Goal: Information Seeking & Learning: Check status

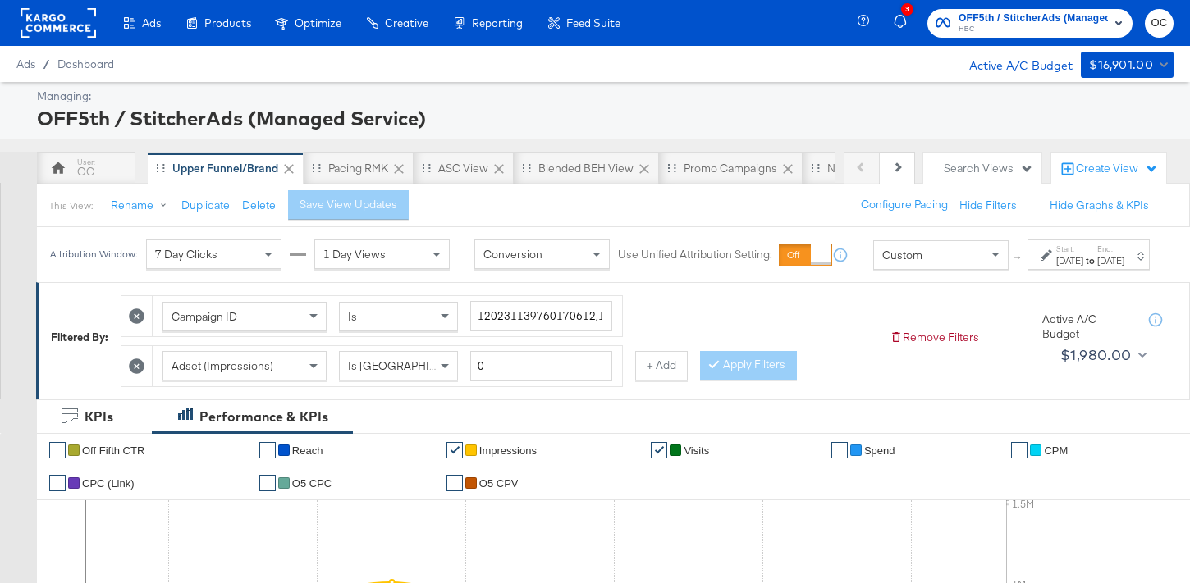
scroll to position [37, 0]
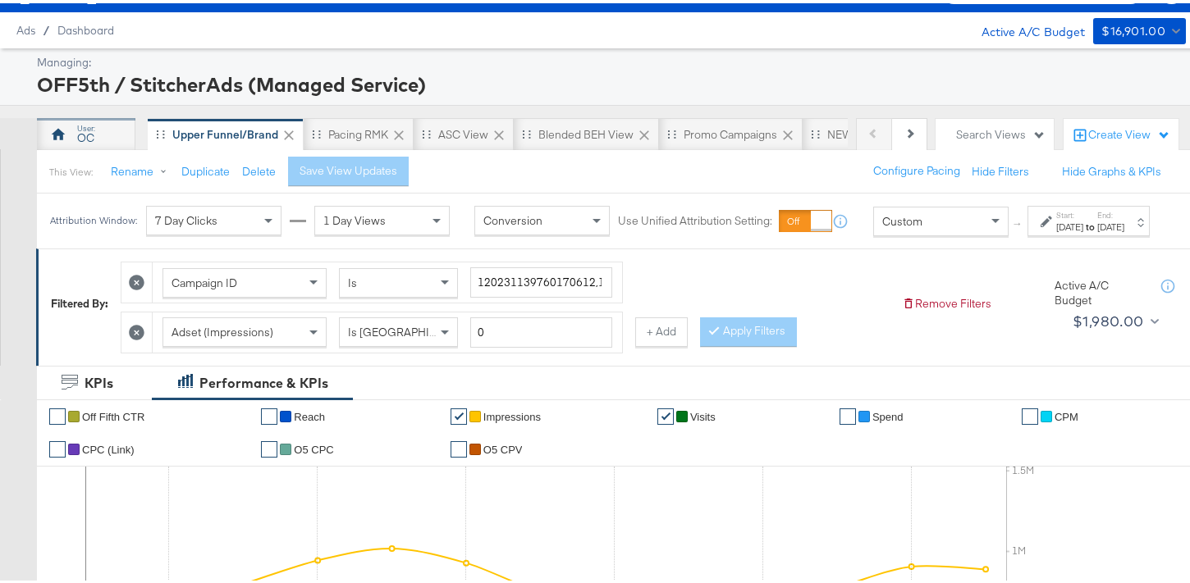
click at [98, 136] on div "OC" at bounding box center [86, 131] width 98 height 33
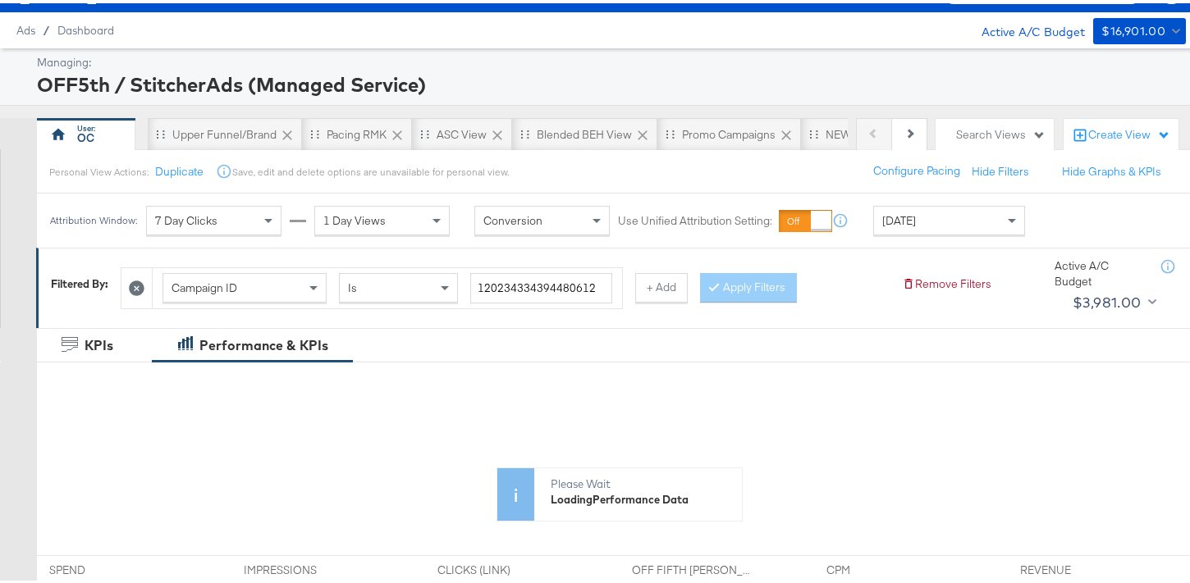
click at [957, 214] on div "[DATE]" at bounding box center [949, 218] width 150 height 28
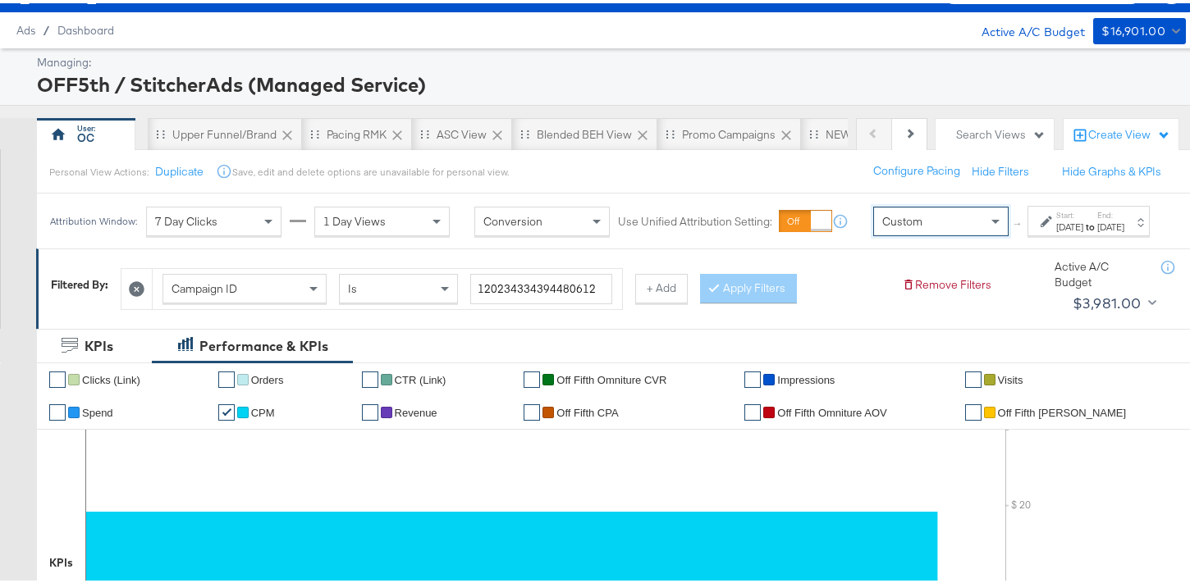
click at [1056, 231] on div "[DATE]" at bounding box center [1069, 223] width 27 height 13
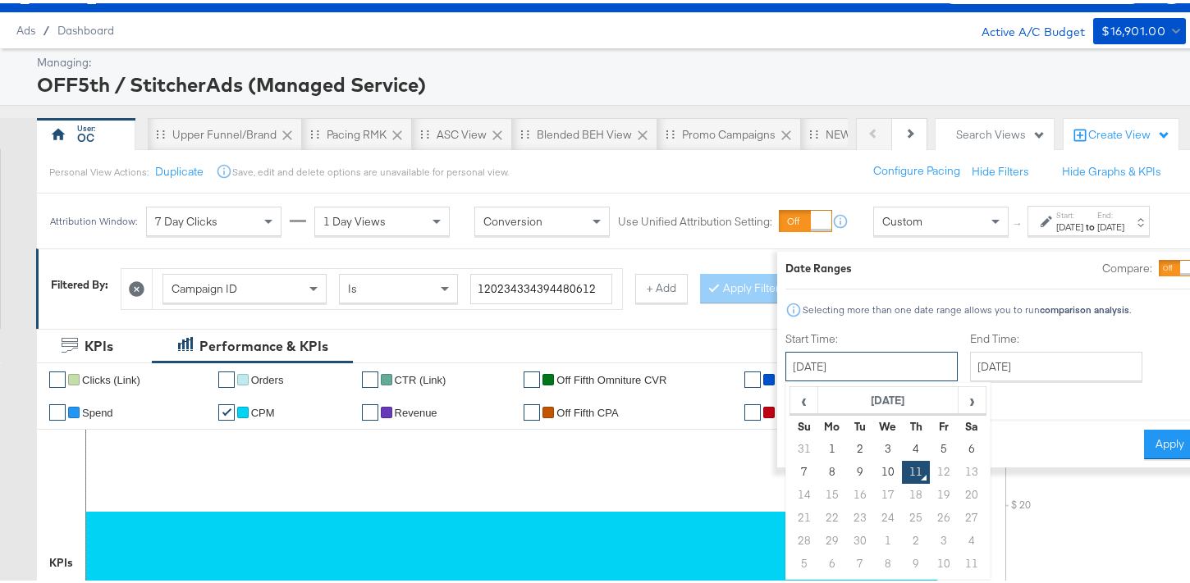
click at [842, 351] on input "[DATE]" at bounding box center [871, 364] width 172 height 30
click at [791, 400] on span "‹" at bounding box center [803, 397] width 25 height 25
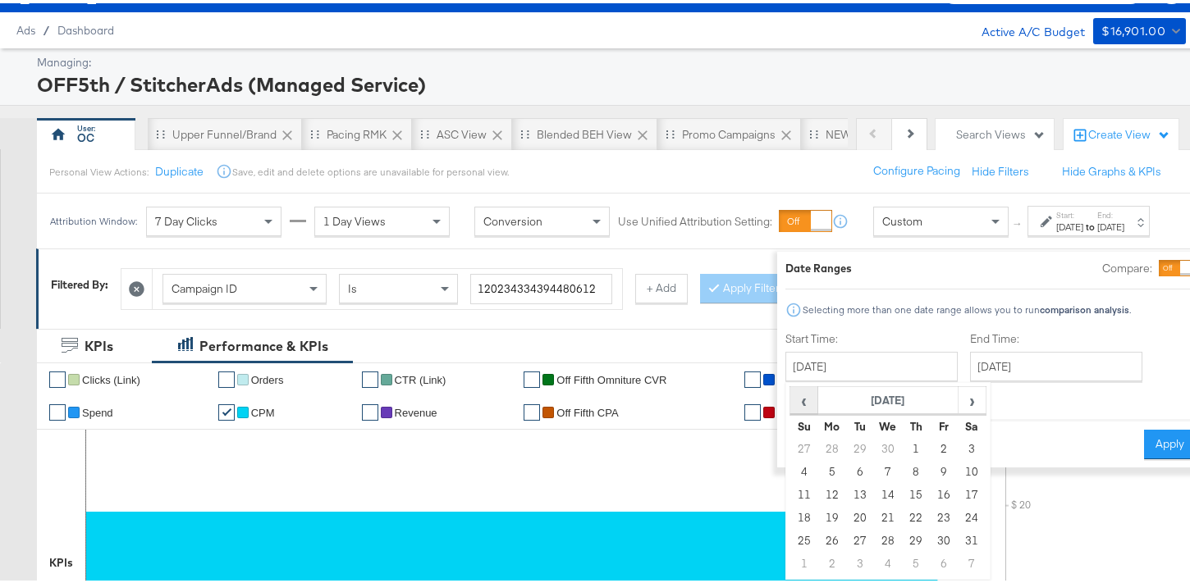
click at [791, 400] on span "‹" at bounding box center [803, 397] width 25 height 25
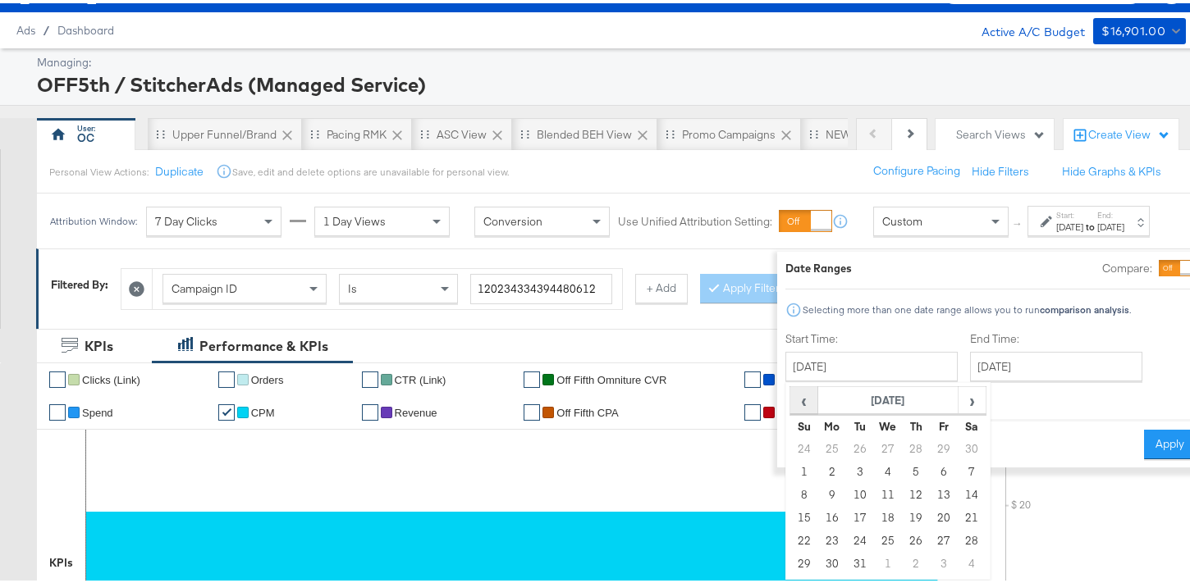
click at [791, 400] on span "‹" at bounding box center [803, 397] width 25 height 25
click at [846, 448] on td "1" at bounding box center [860, 446] width 28 height 23
type input "[DATE]"
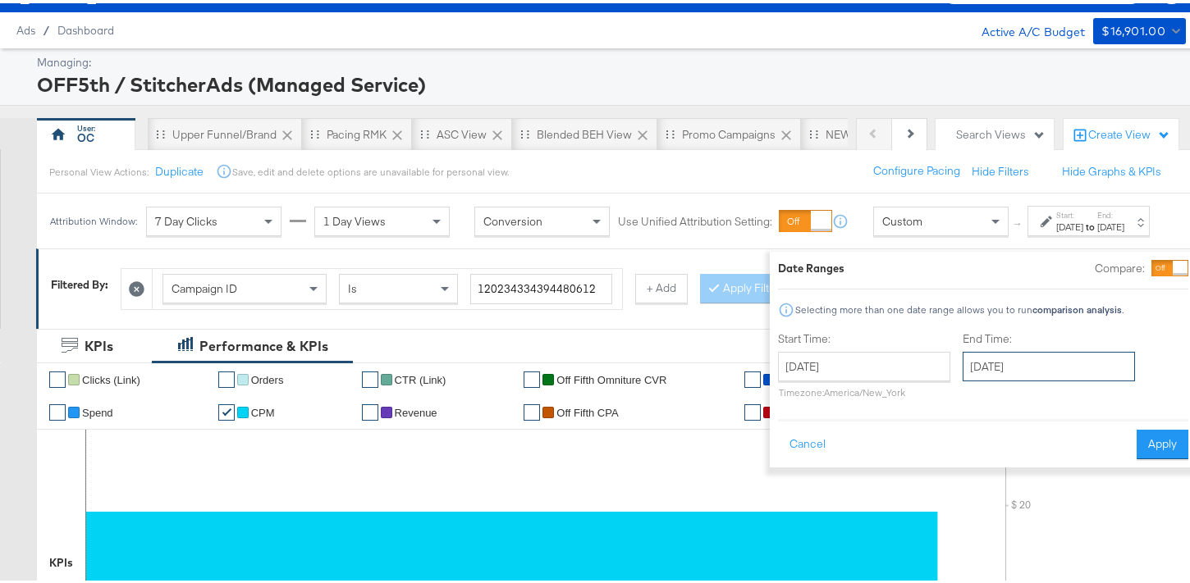
click at [1024, 366] on input "[DATE]" at bounding box center [1049, 364] width 172 height 30
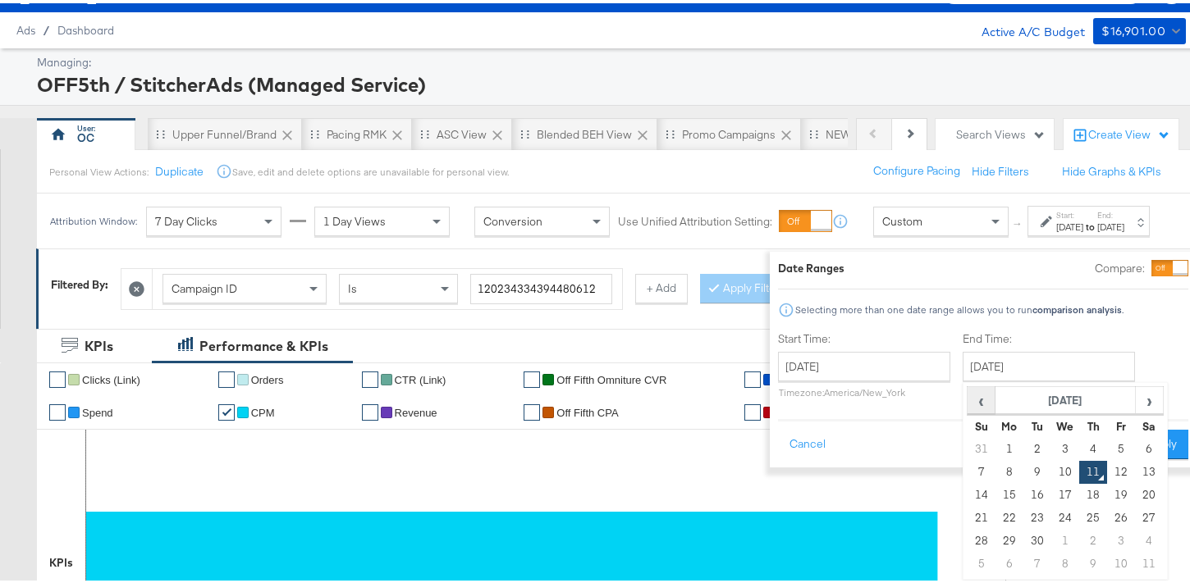
click at [968, 405] on span "‹" at bounding box center [980, 397] width 25 height 25
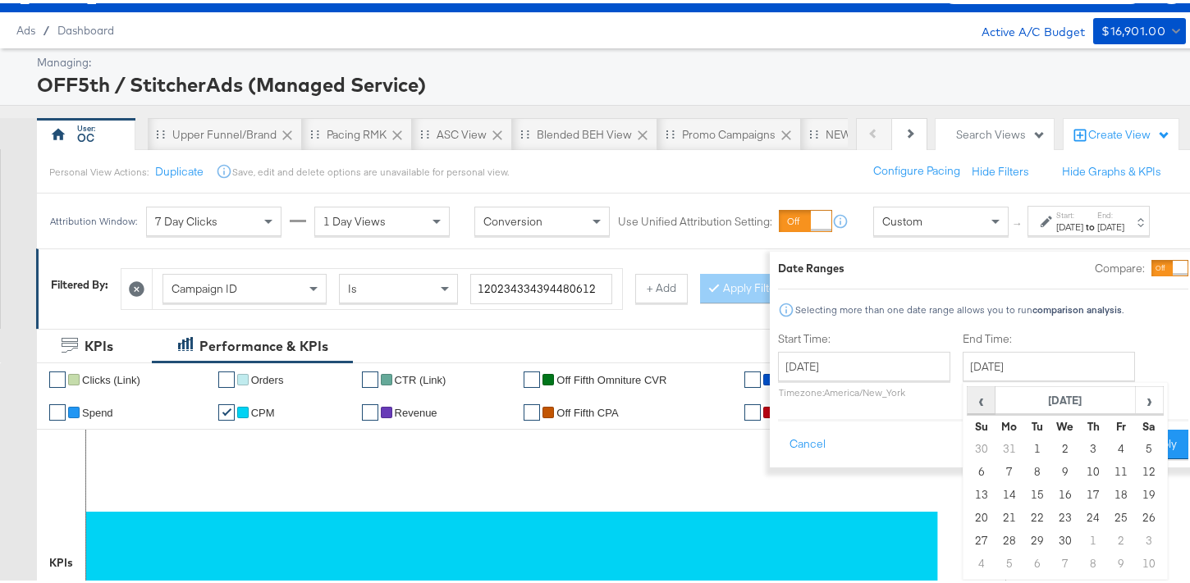
click at [968, 405] on span "‹" at bounding box center [980, 397] width 25 height 25
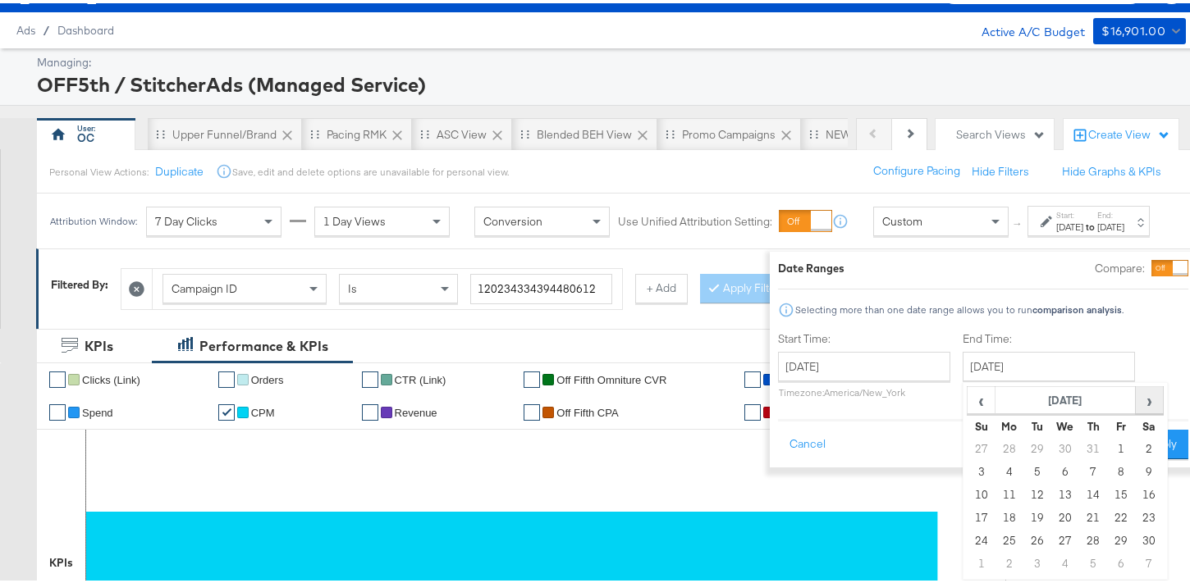
click at [1137, 400] on span "›" at bounding box center [1149, 397] width 25 height 25
click at [1023, 558] on td "31" at bounding box center [1037, 561] width 28 height 23
type input "[DATE]"
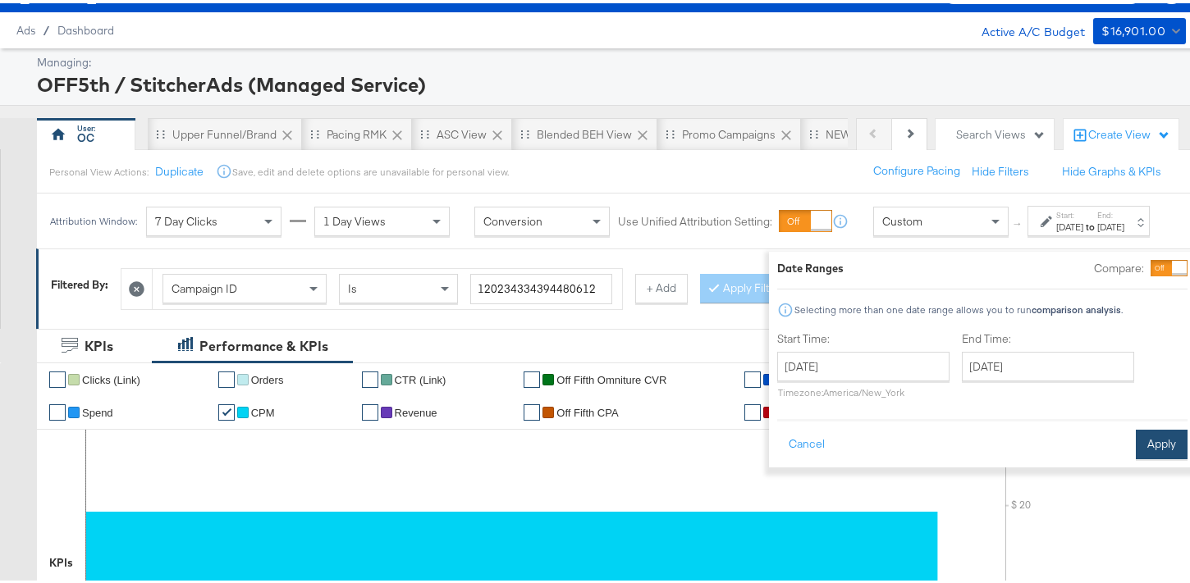
click at [1139, 440] on button "Apply" at bounding box center [1162, 442] width 52 height 30
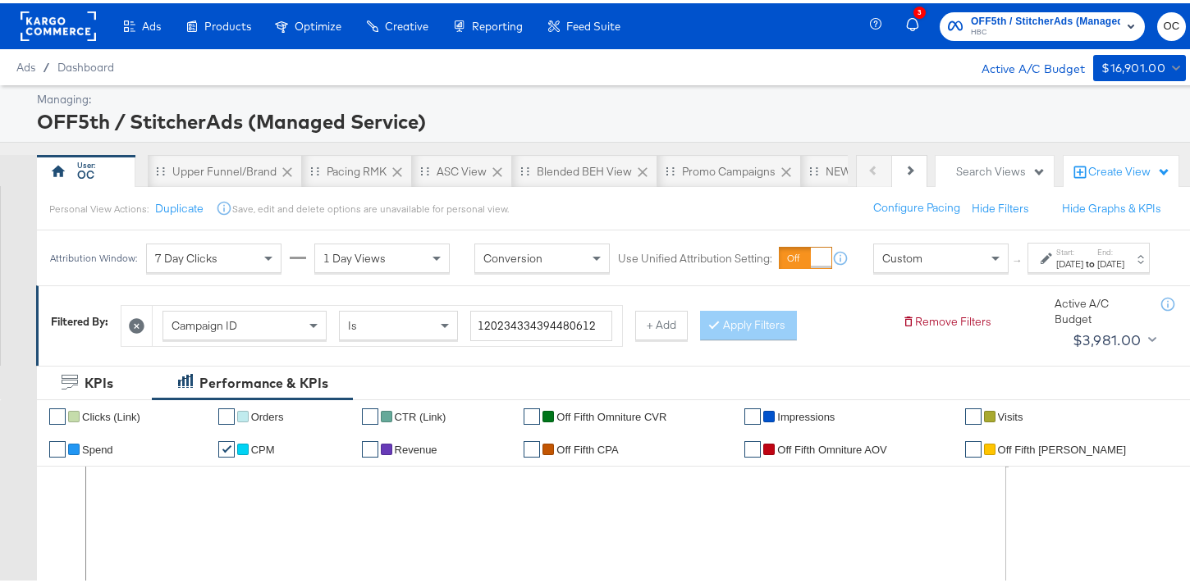
click at [138, 331] on icon at bounding box center [137, 323] width 16 height 16
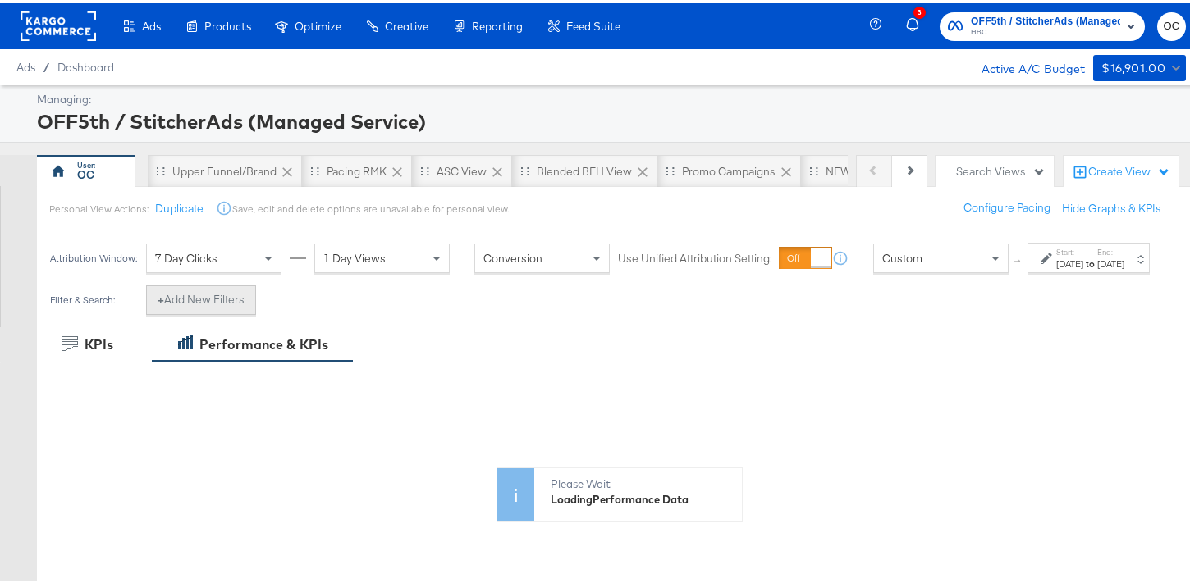
click at [231, 312] on button "+ Add New Filters" at bounding box center [201, 297] width 110 height 30
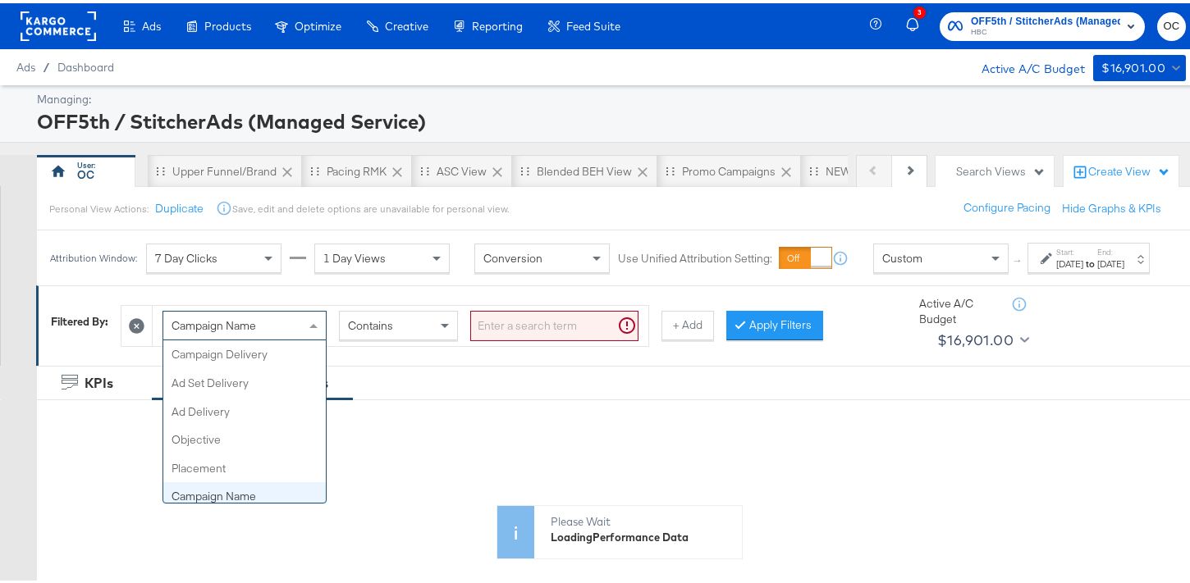
click at [274, 336] on div "Campaign Name" at bounding box center [244, 323] width 162 height 28
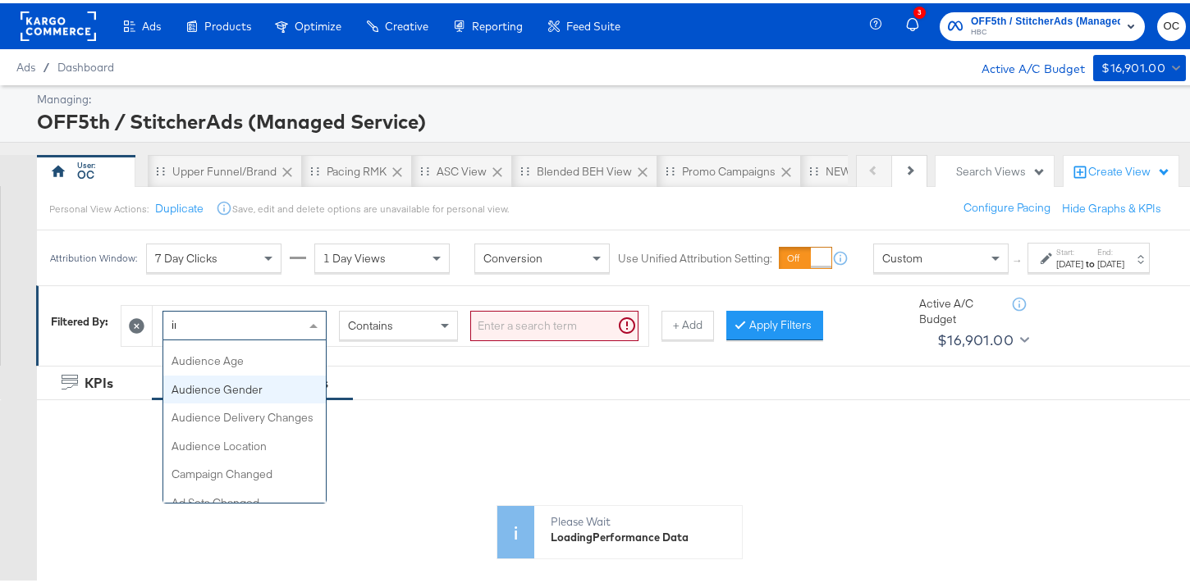
scroll to position [80, 0]
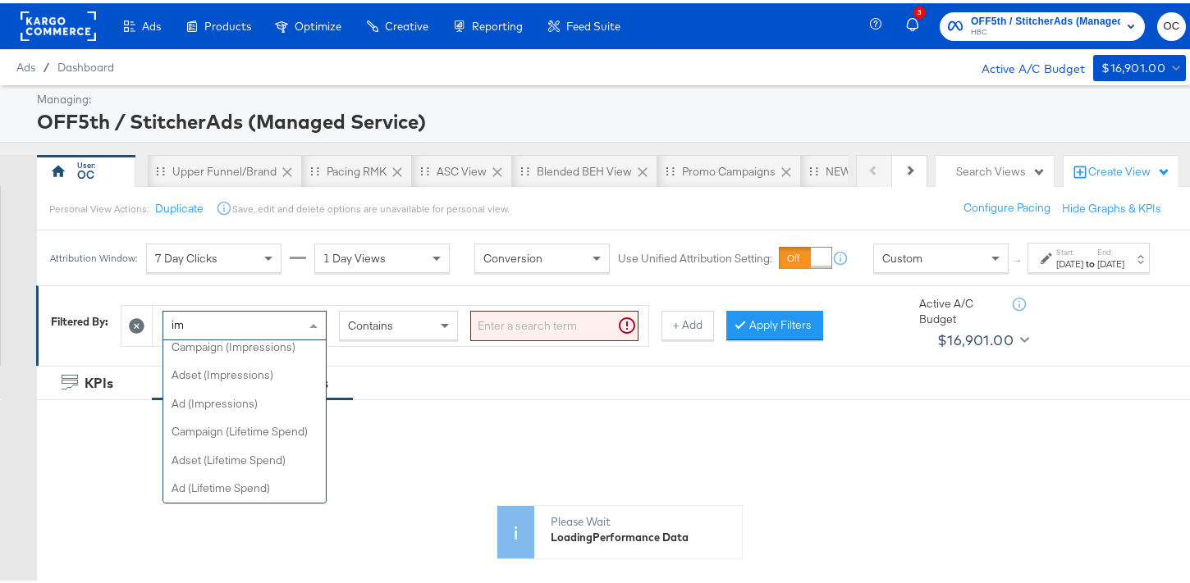
type input "imp"
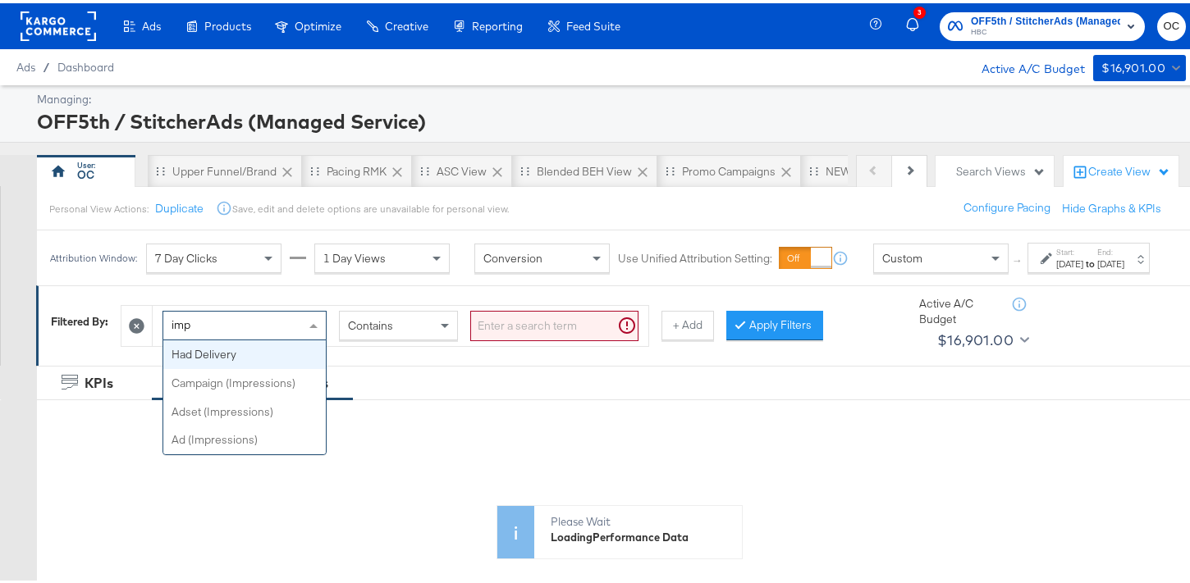
scroll to position [0, 0]
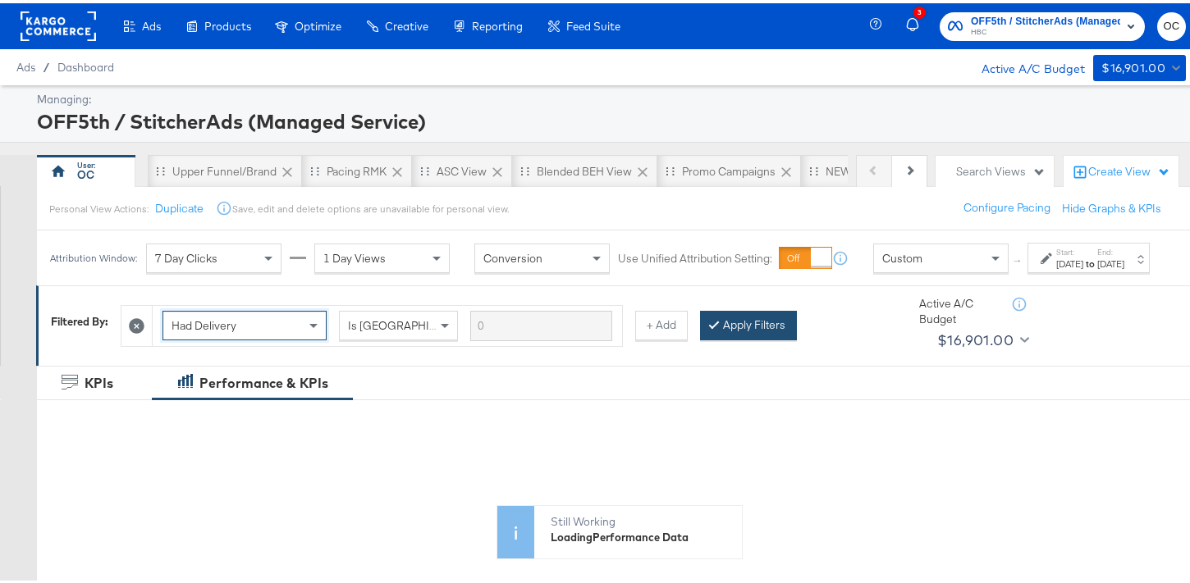
click at [713, 330] on div at bounding box center [716, 322] width 11 height 16
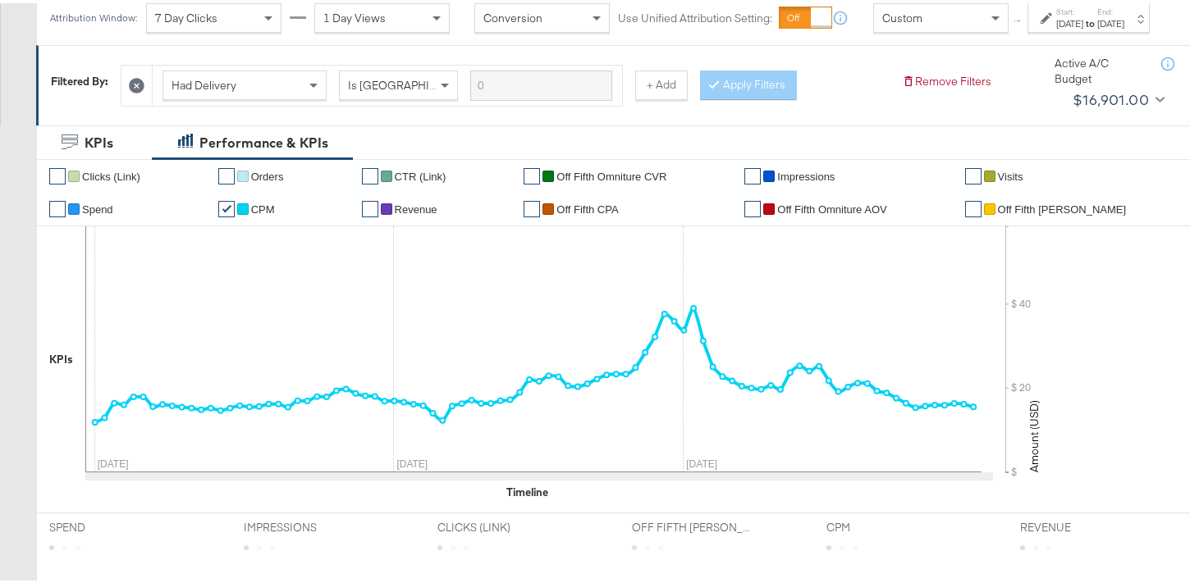
scroll to position [167, 0]
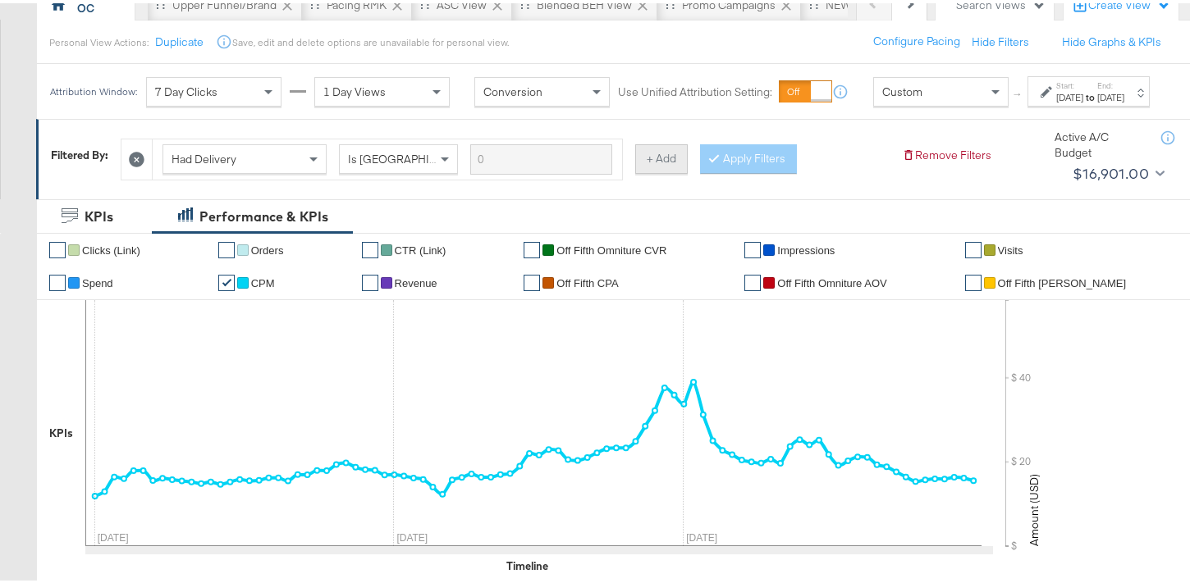
click at [649, 171] on button "+ Add" at bounding box center [661, 156] width 53 height 30
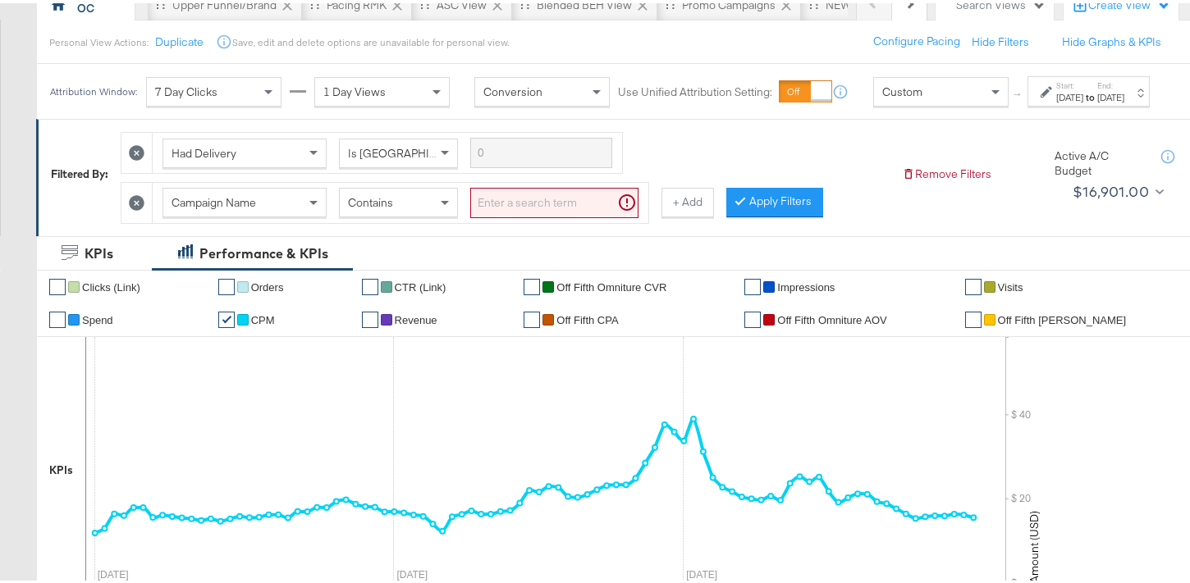
click at [303, 213] on div "Campaign Name" at bounding box center [244, 199] width 162 height 28
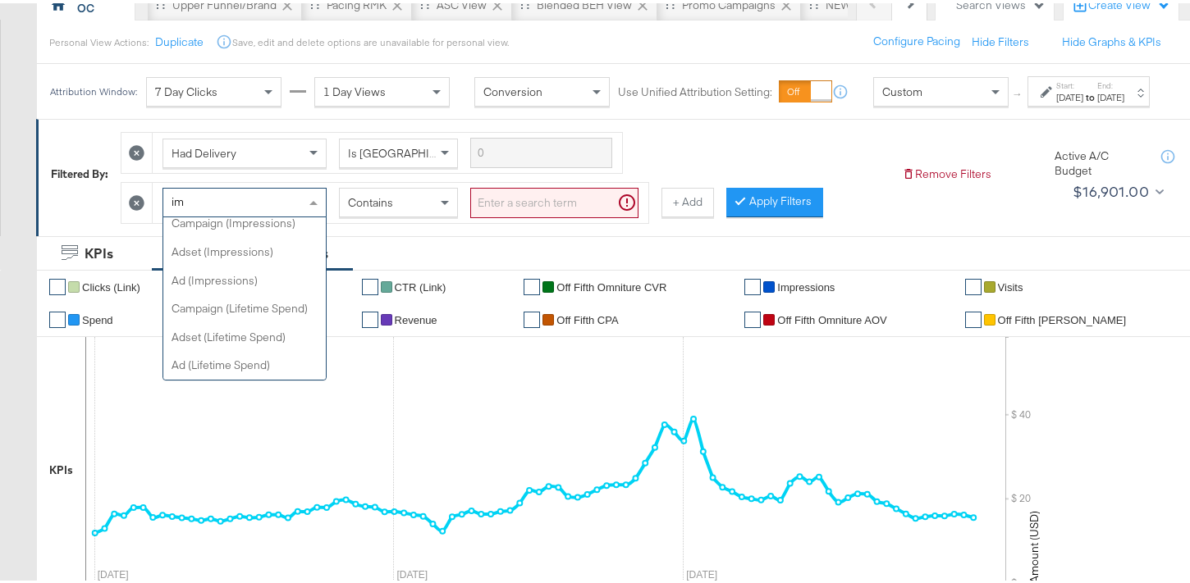
scroll to position [80, 0]
type input "imp"
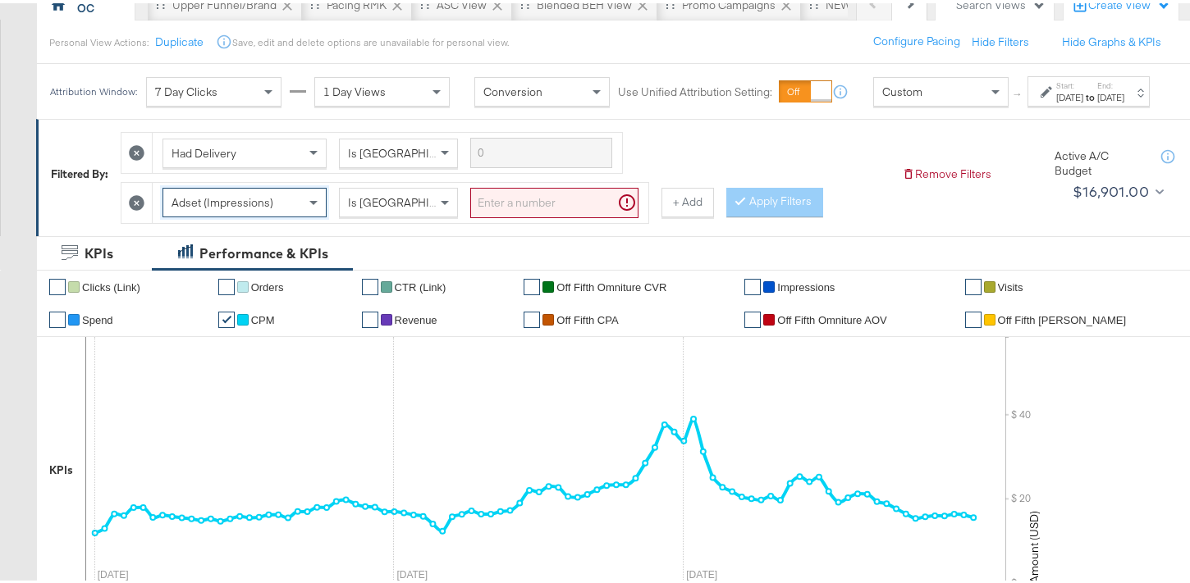
click at [524, 215] on input "search" at bounding box center [554, 200] width 168 height 30
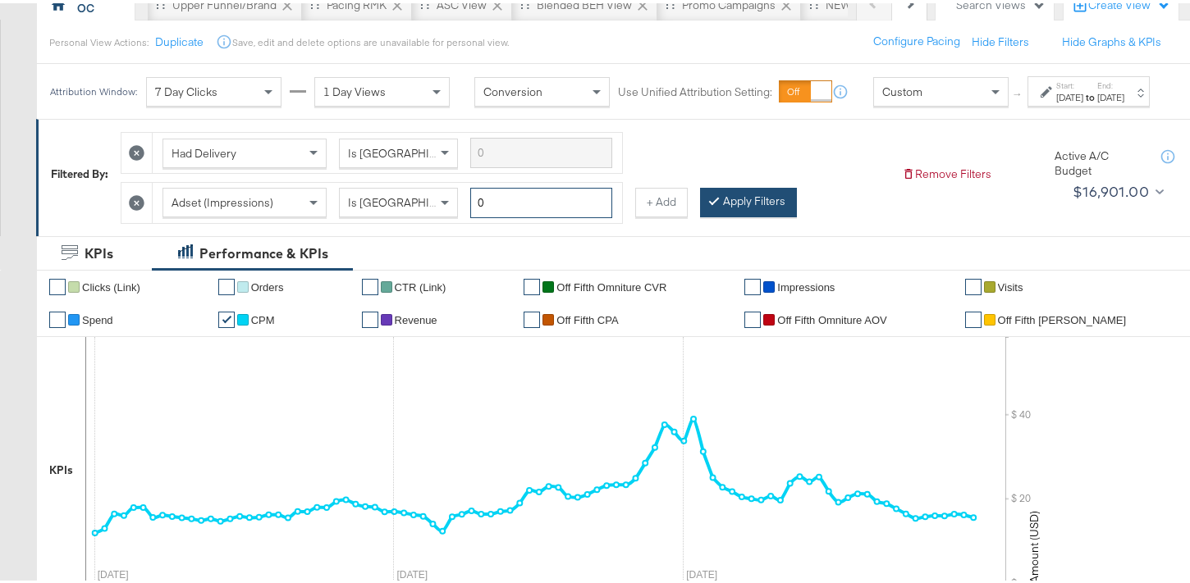
type input "0"
click at [723, 214] on button "Apply Filters" at bounding box center [748, 200] width 97 height 30
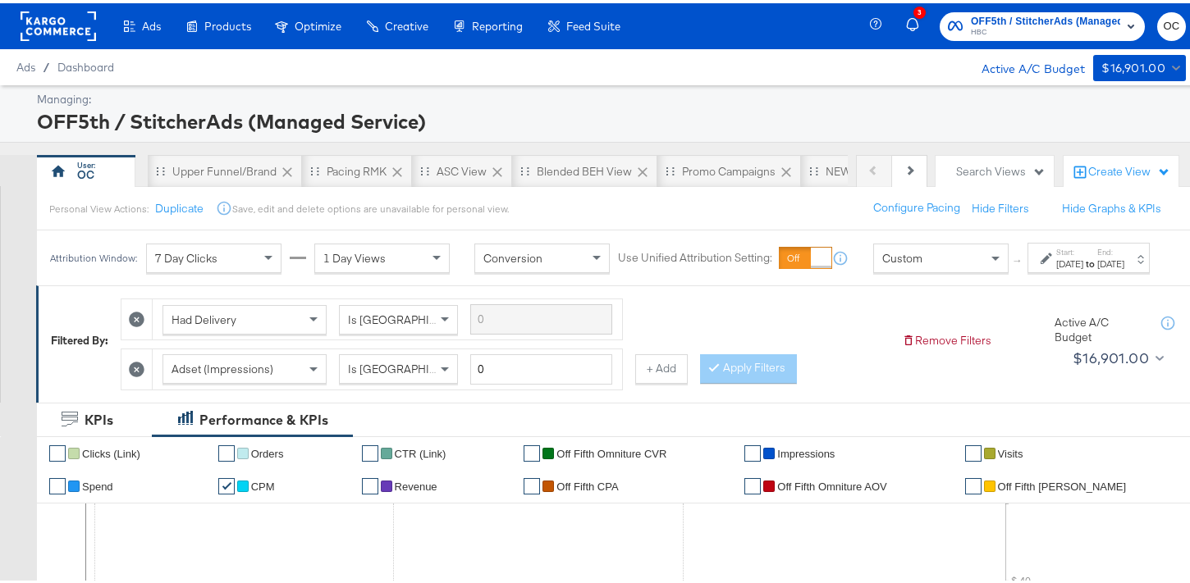
click at [666, 377] on button "+ Add" at bounding box center [661, 366] width 53 height 30
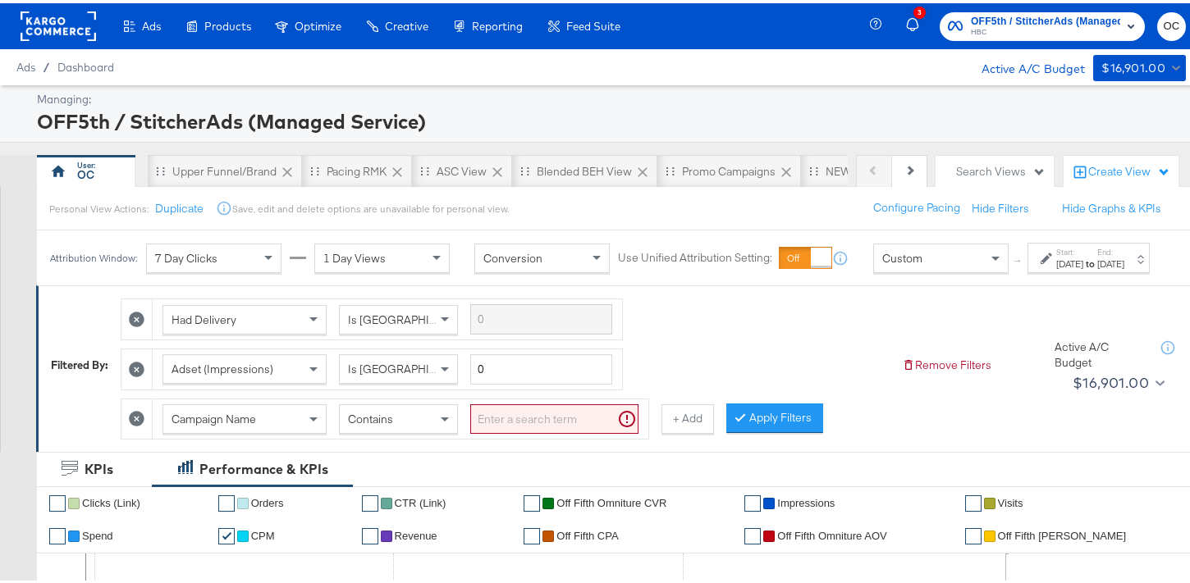
click at [376, 423] on span "Contains" at bounding box center [370, 416] width 45 height 15
click at [498, 430] on input "search" at bounding box center [554, 416] width 168 height 30
type input "h"
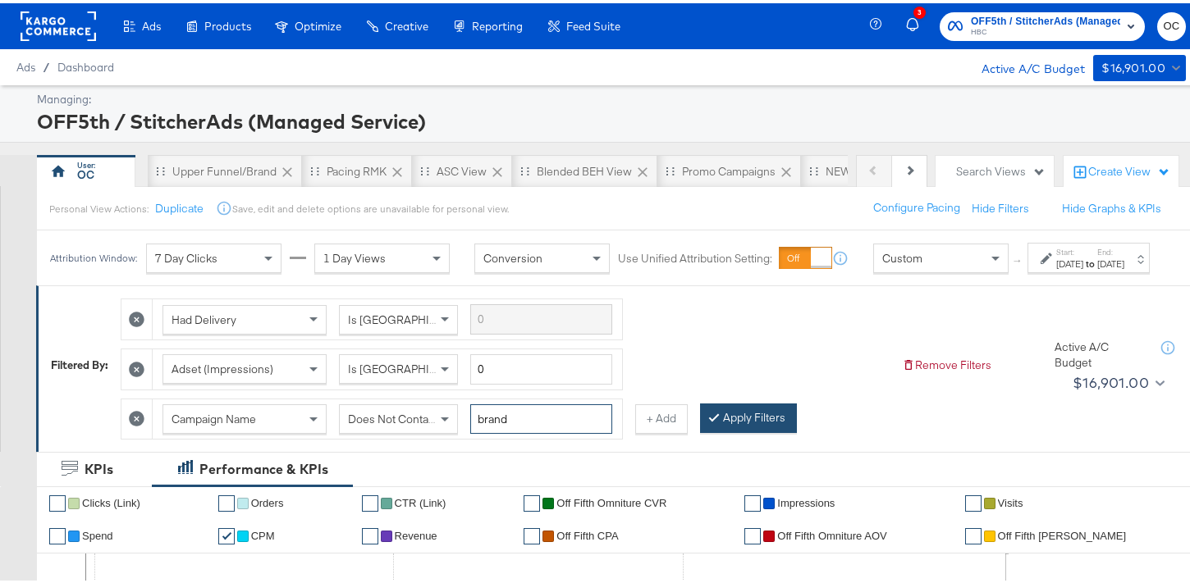
type input "brand"
click at [738, 430] on button "Apply Filters" at bounding box center [748, 415] width 97 height 30
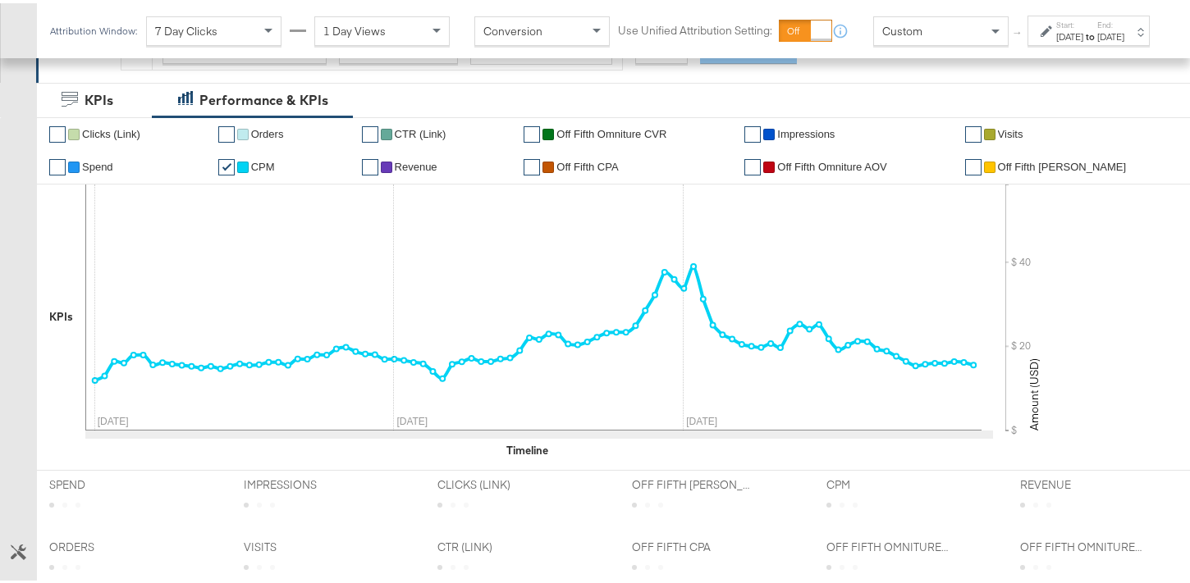
scroll to position [48, 0]
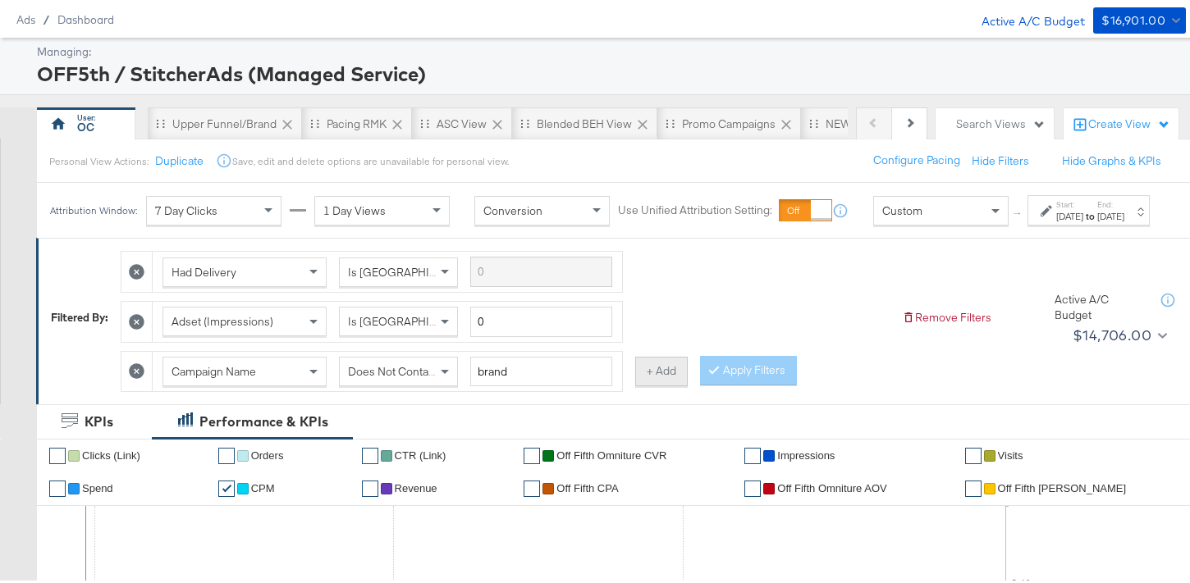
click at [662, 383] on button "+ Add" at bounding box center [661, 369] width 53 height 30
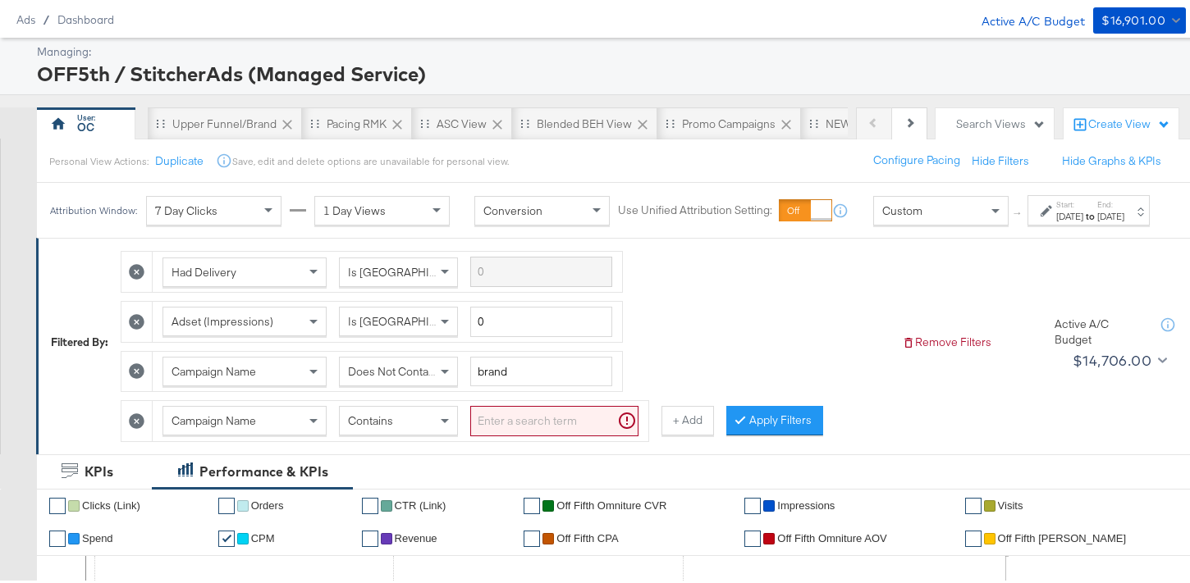
click at [415, 432] on div "Contains" at bounding box center [398, 418] width 119 height 30
click at [539, 426] on input "search" at bounding box center [554, 418] width 168 height 30
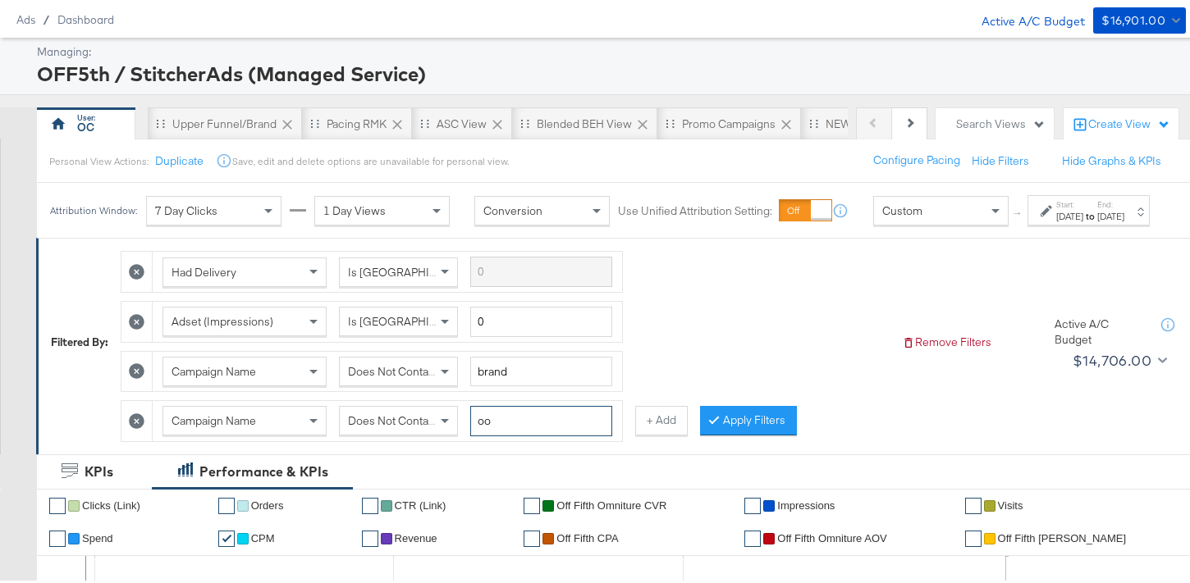
type input "o"
type input "coop"
click at [736, 432] on button "Apply Filters" at bounding box center [748, 418] width 97 height 30
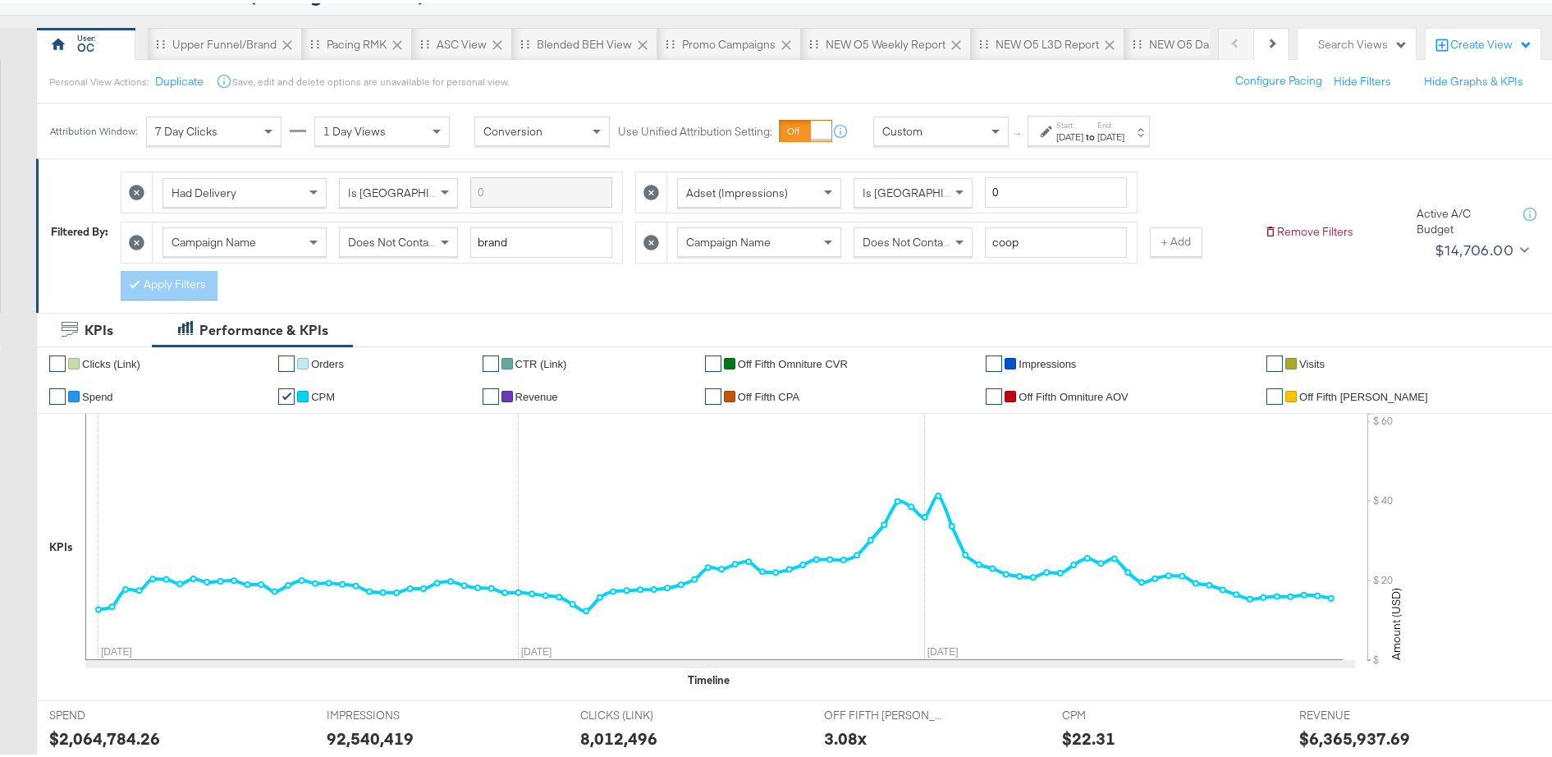
scroll to position [86, 0]
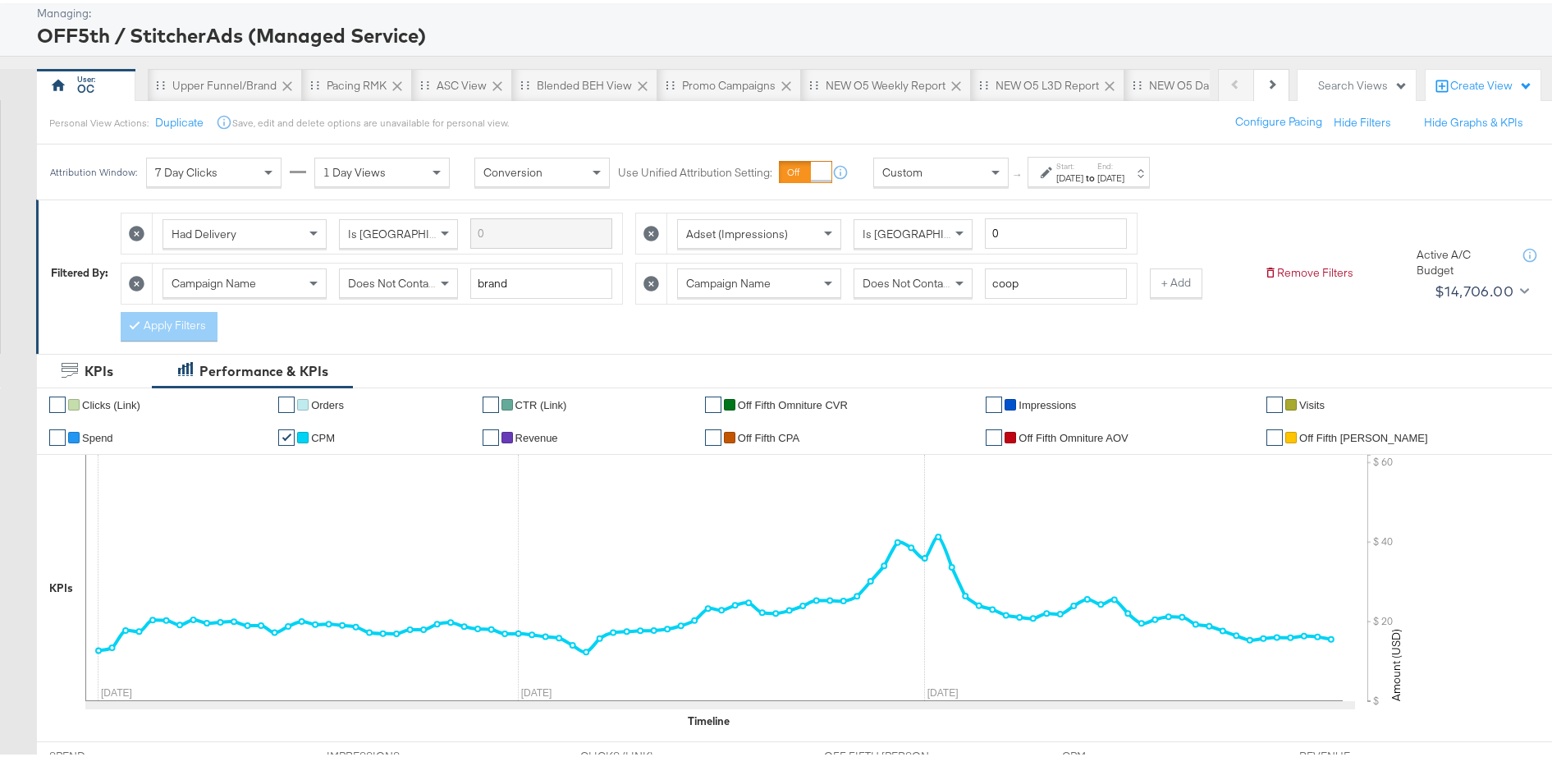
click at [143, 280] on icon at bounding box center [137, 280] width 16 height 16
type input "coop"
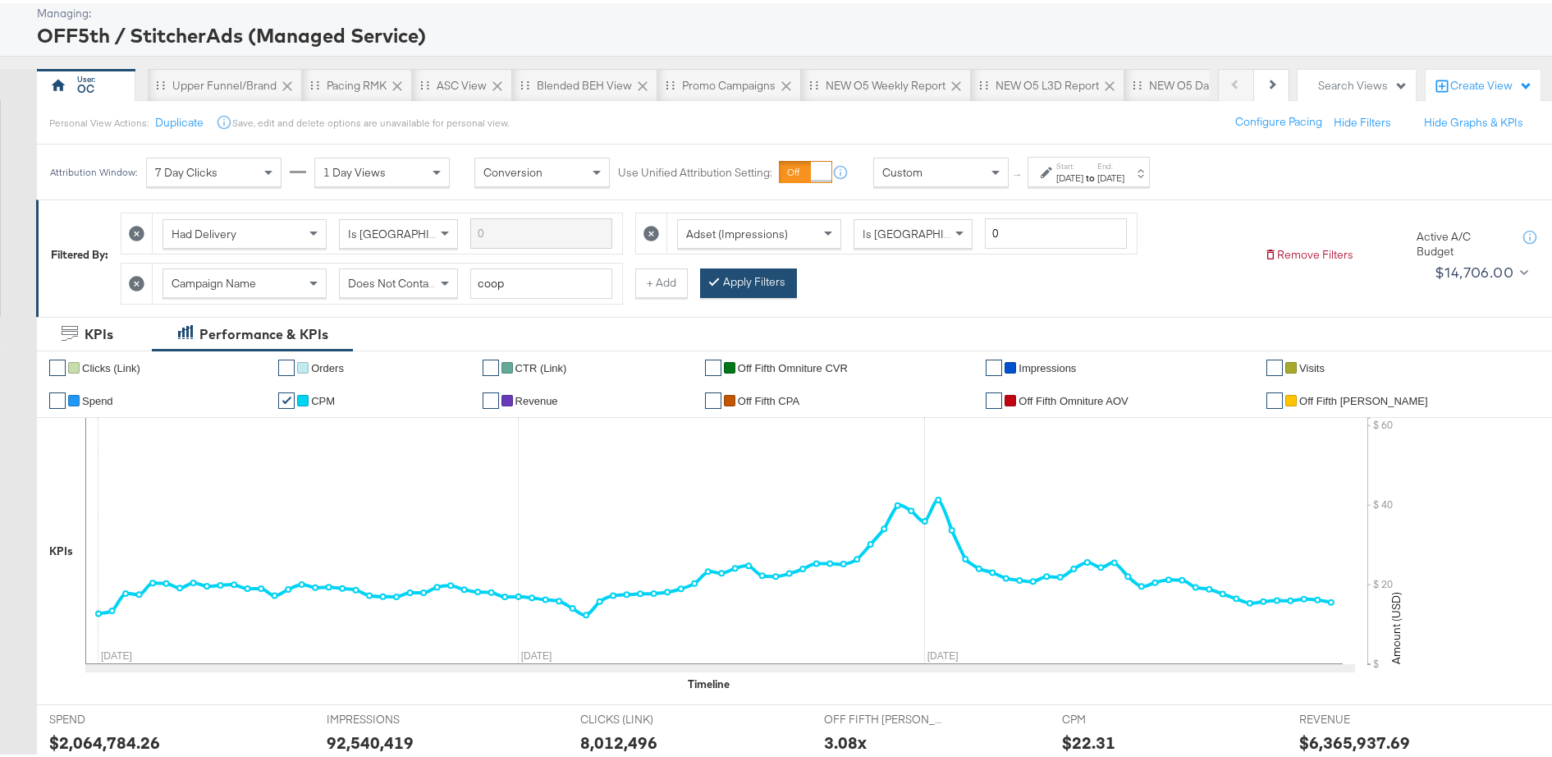
click at [767, 281] on button "Apply Filters" at bounding box center [748, 280] width 97 height 30
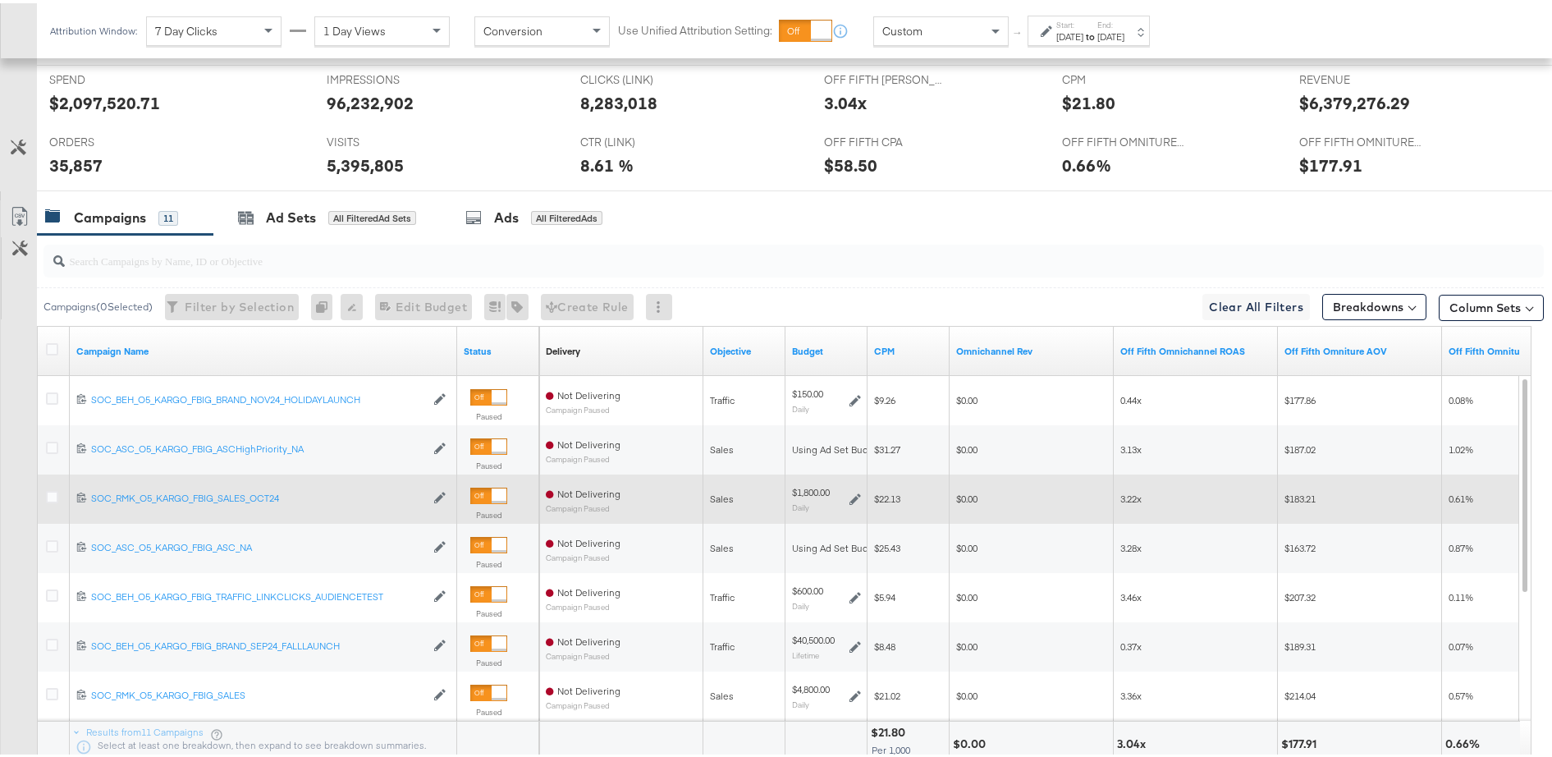
scroll to position [652, 0]
